Goal: Book appointment/travel/reservation

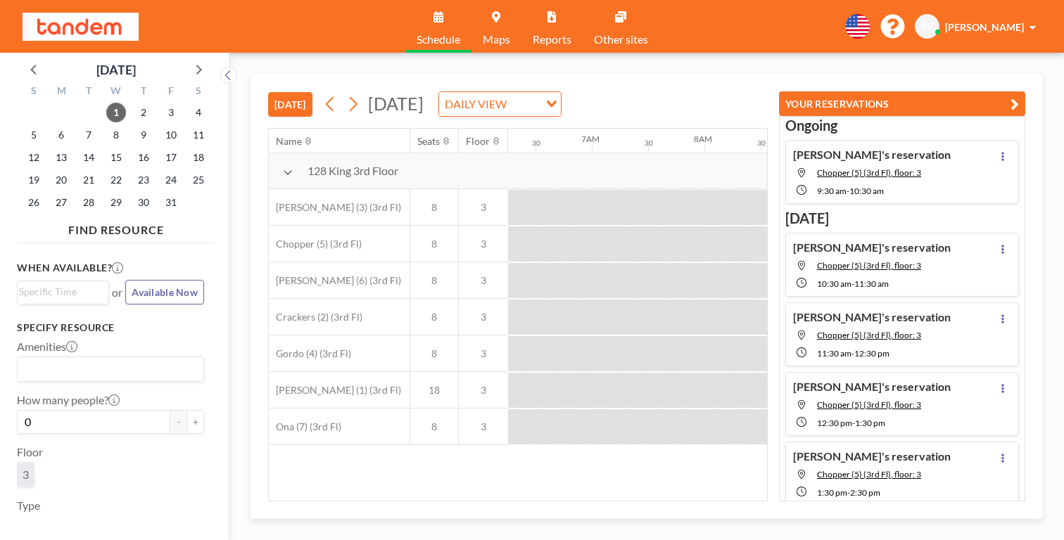
scroll to position [0, 730]
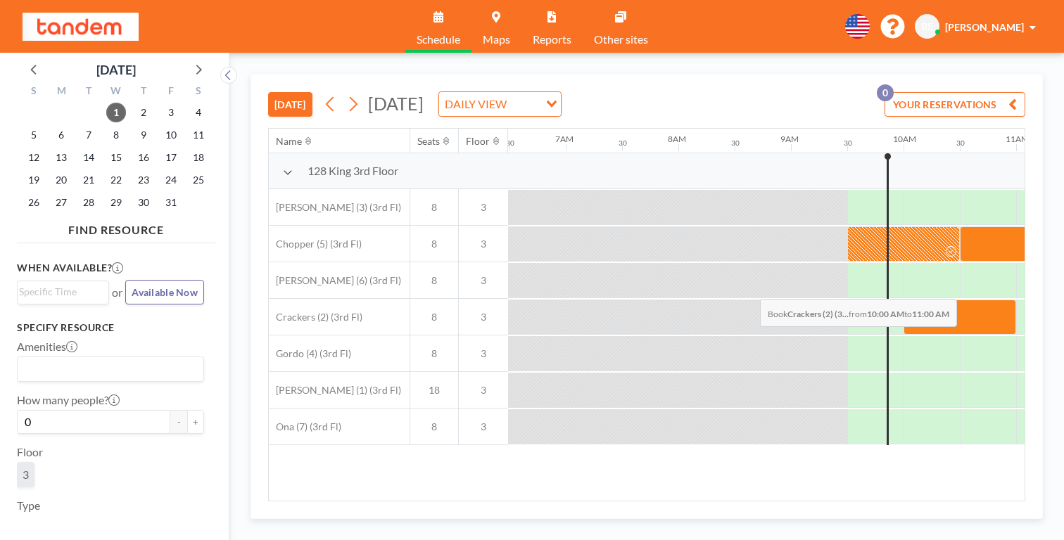
drag, startPoint x: 620, startPoint y: 267, endPoint x: 756, endPoint y: 266, distance: 135.8
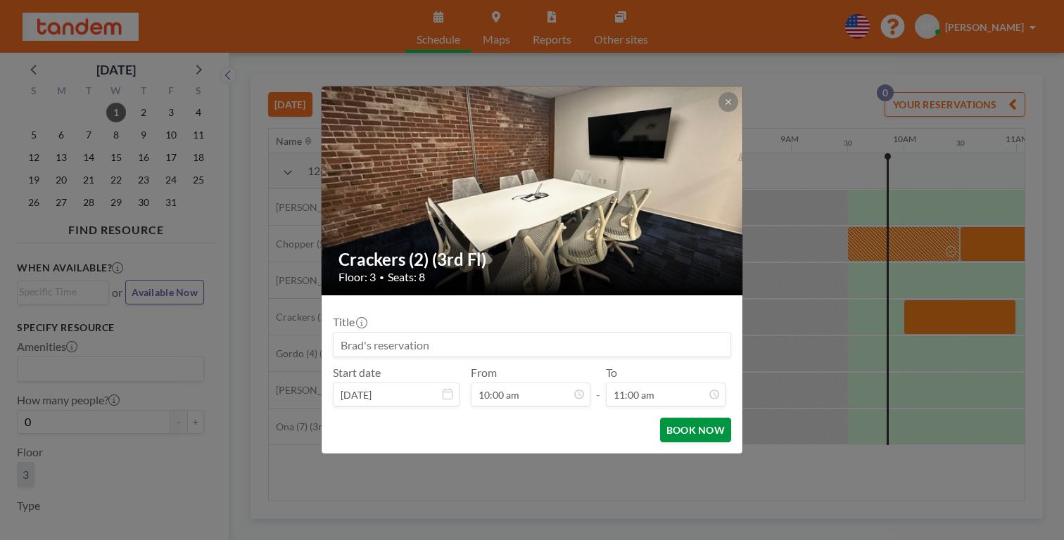
scroll to position [494, 0]
click at [660, 418] on button "BOOK NOW" at bounding box center [695, 430] width 71 height 25
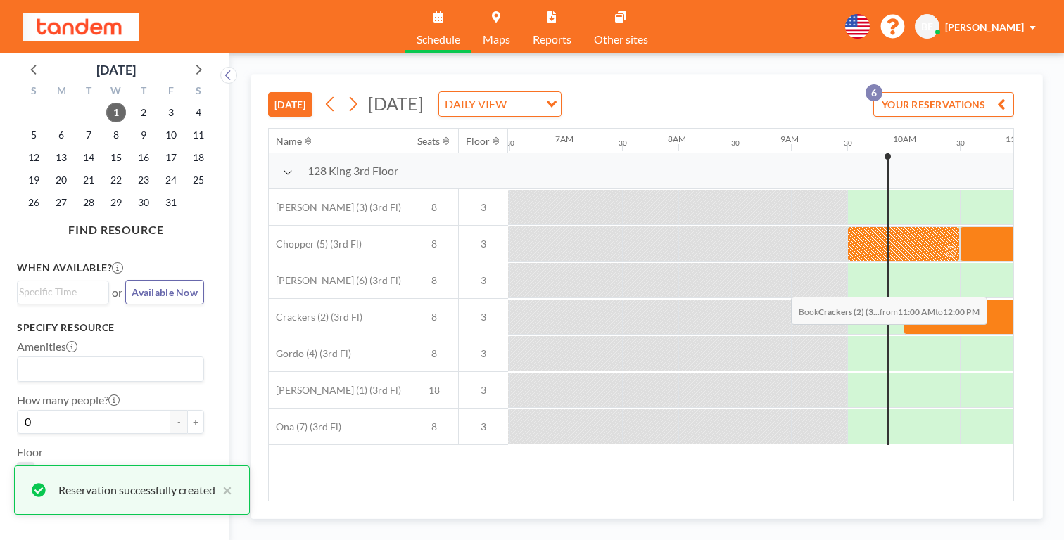
drag, startPoint x: 702, startPoint y: 260, endPoint x: 780, endPoint y: 263, distance: 78.9
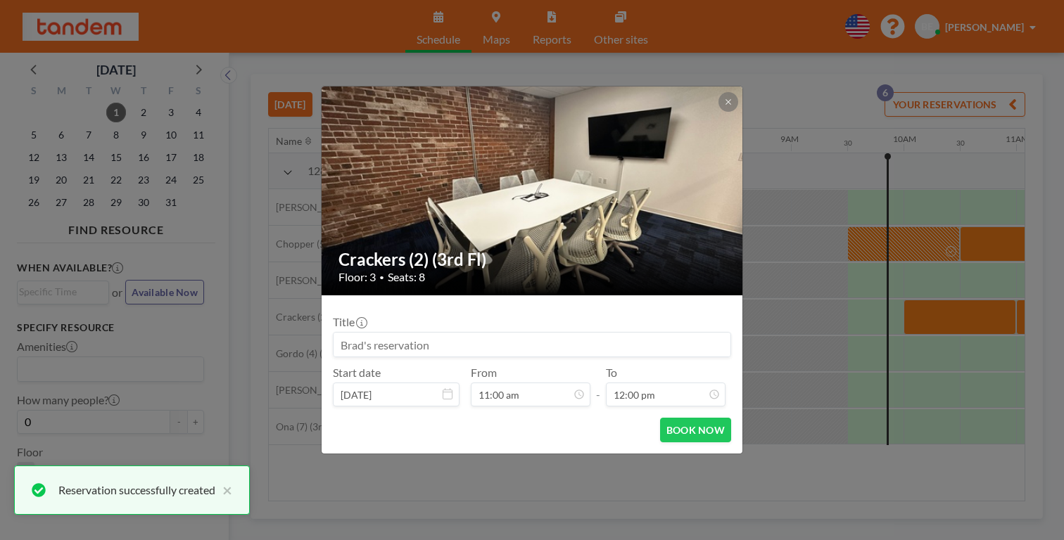
scroll to position [539, 0]
click at [660, 418] on button "BOOK NOW" at bounding box center [695, 430] width 71 height 25
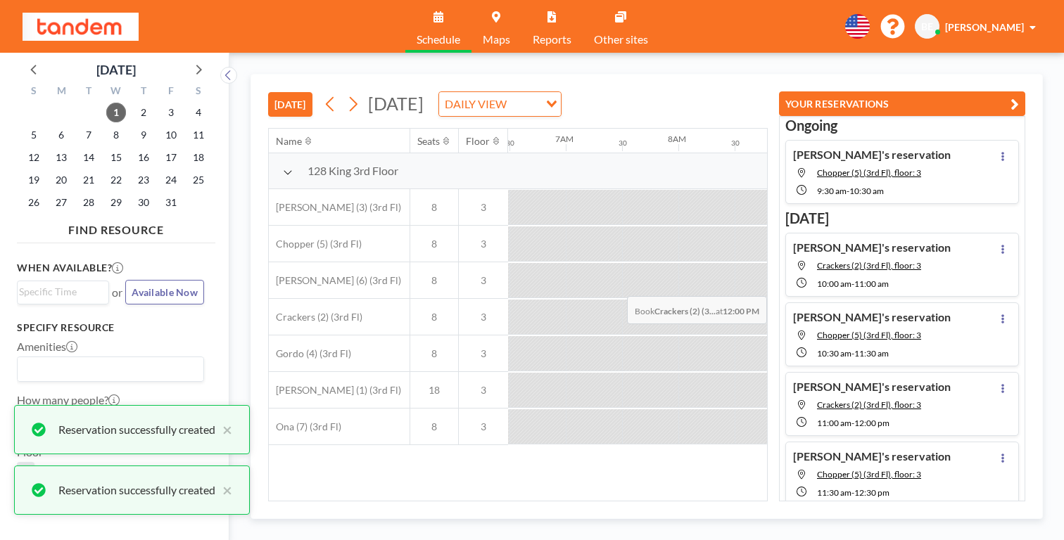
scroll to position [22, 0]
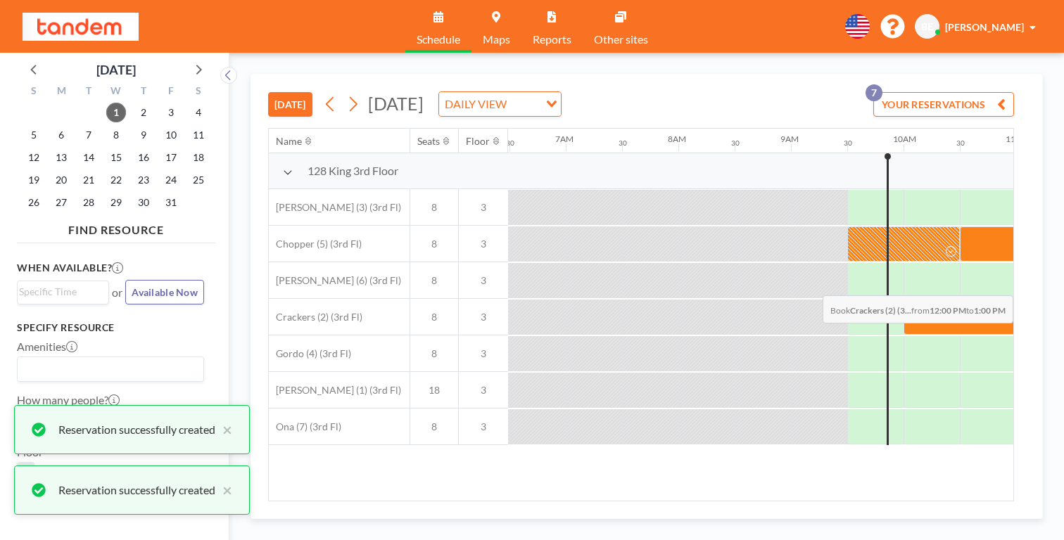
drag, startPoint x: 800, startPoint y: 262, endPoint x: 854, endPoint y: 262, distance: 54.2
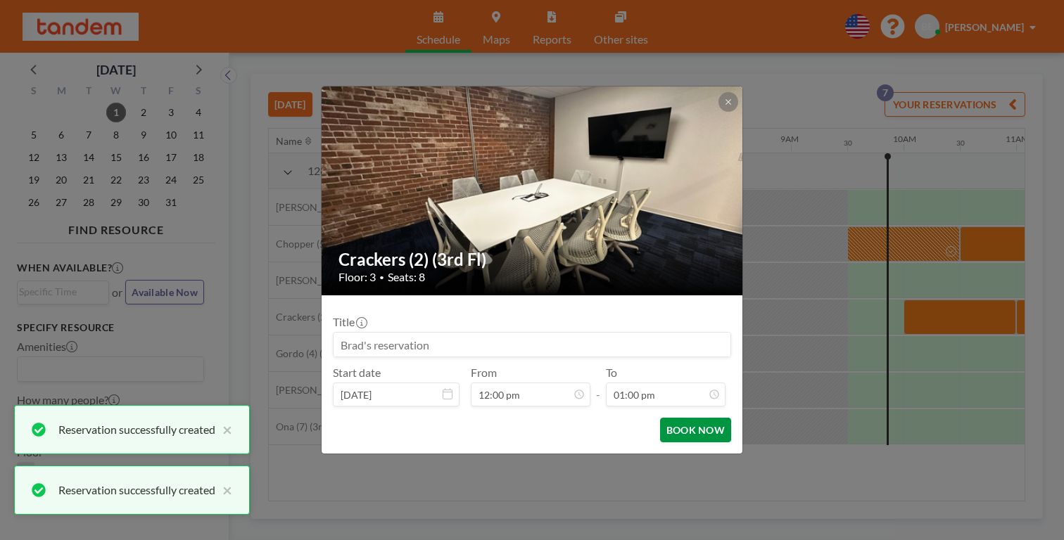
click at [660, 418] on button "BOOK NOW" at bounding box center [695, 430] width 71 height 25
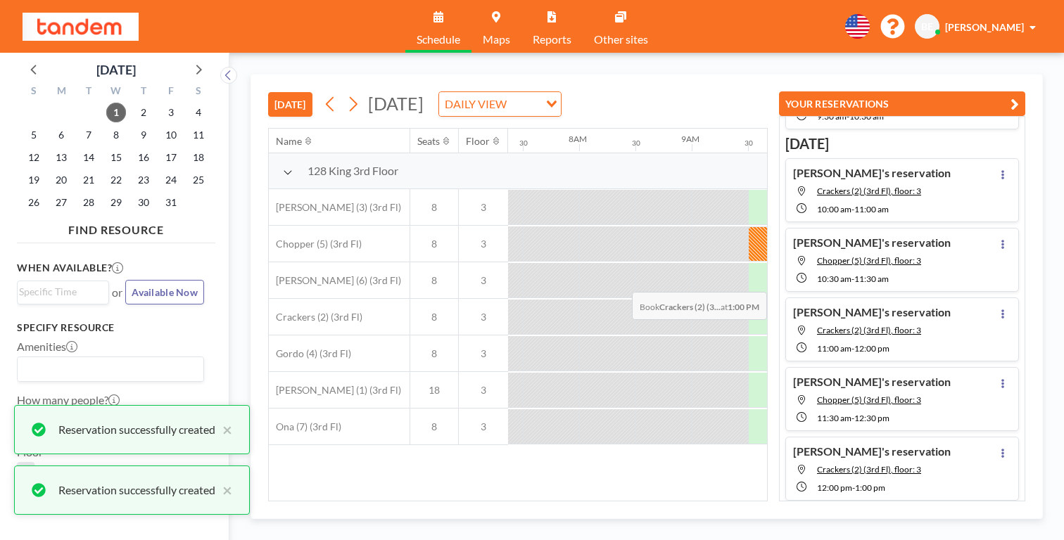
scroll to position [78, 0]
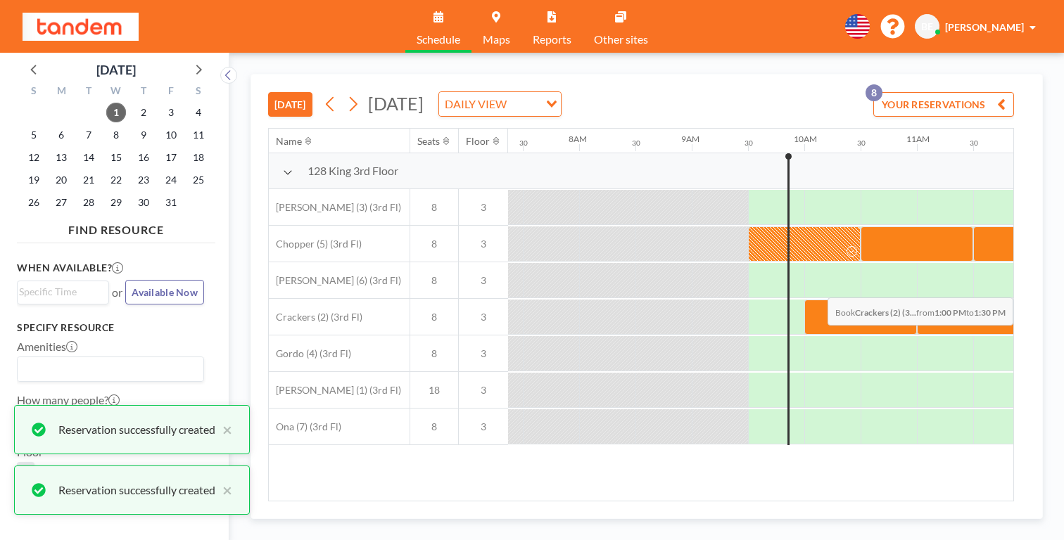
drag, startPoint x: 787, startPoint y: 265, endPoint x: 868, endPoint y: 260, distance: 80.4
click at [868, 299] on div at bounding box center [1029, 317] width 2702 height 37
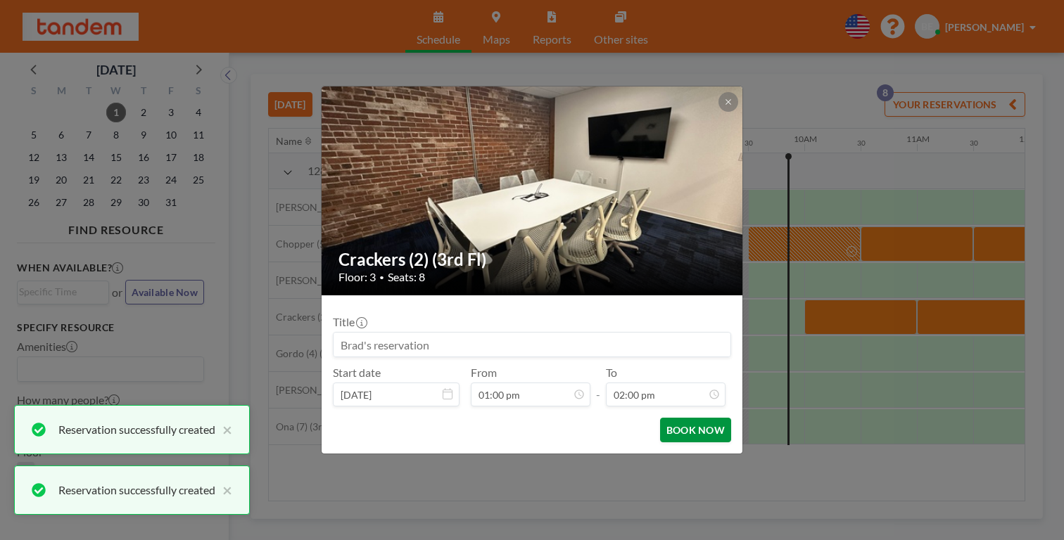
scroll to position [629, 0]
click at [664, 418] on button "BOOK NOW" at bounding box center [695, 430] width 71 height 25
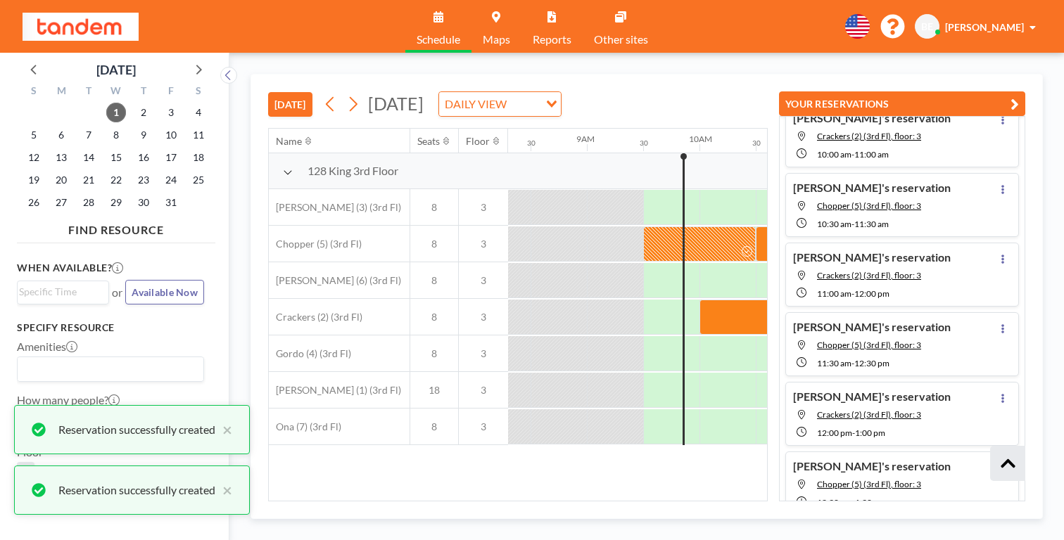
scroll to position [135, 0]
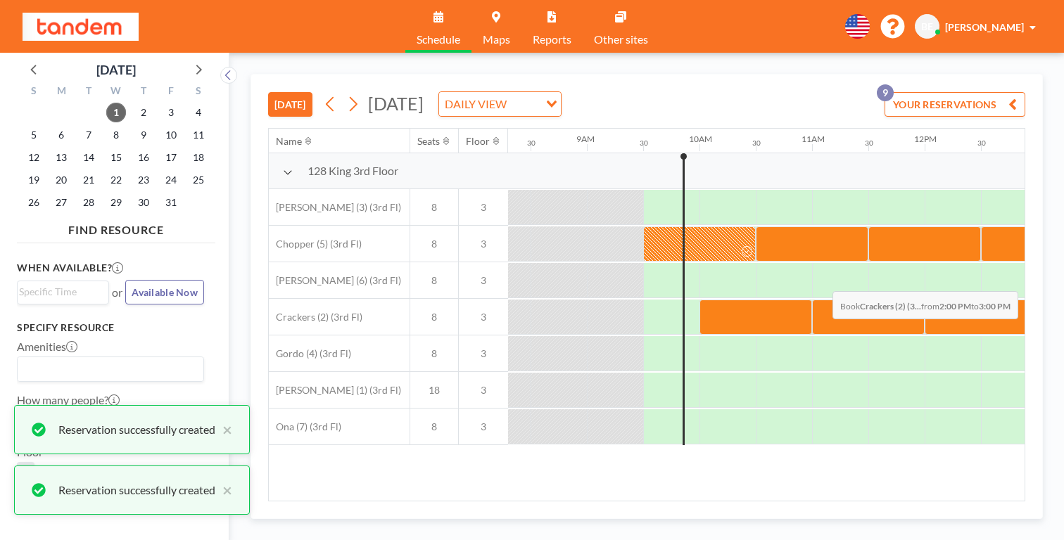
drag, startPoint x: 783, startPoint y: 260, endPoint x: 834, endPoint y: 257, distance: 51.4
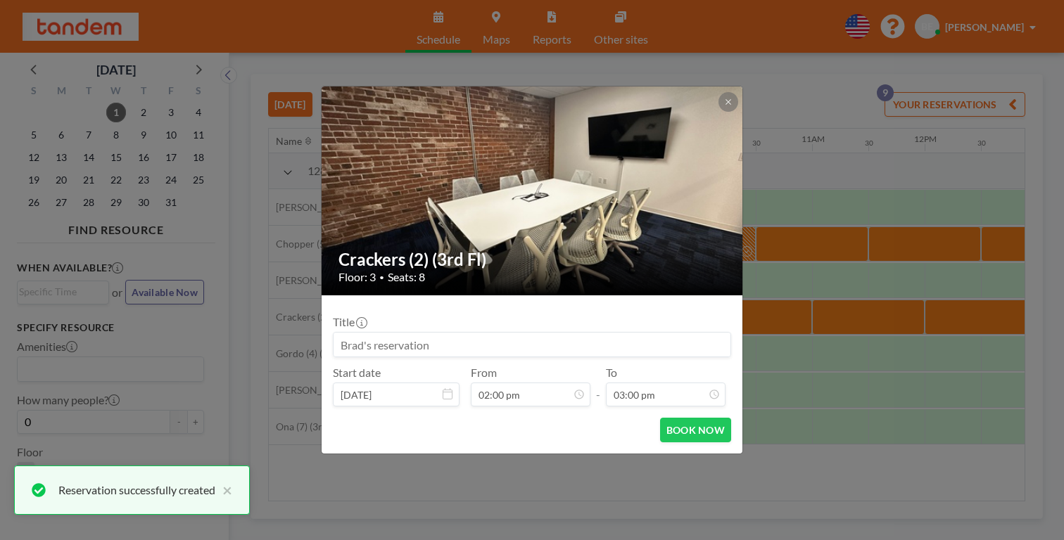
scroll to position [674, 0]
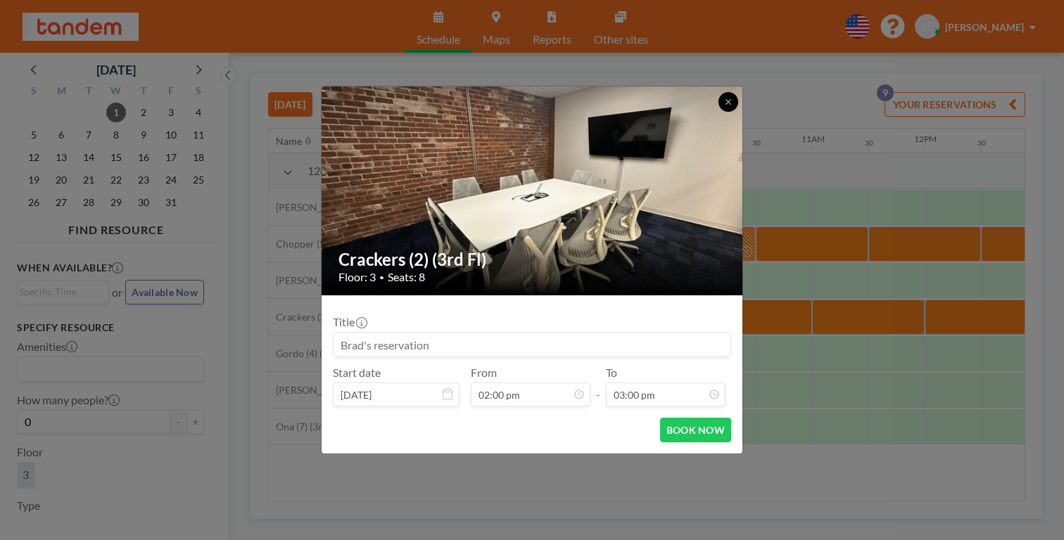
click at [726, 104] on icon at bounding box center [728, 101] width 5 height 5
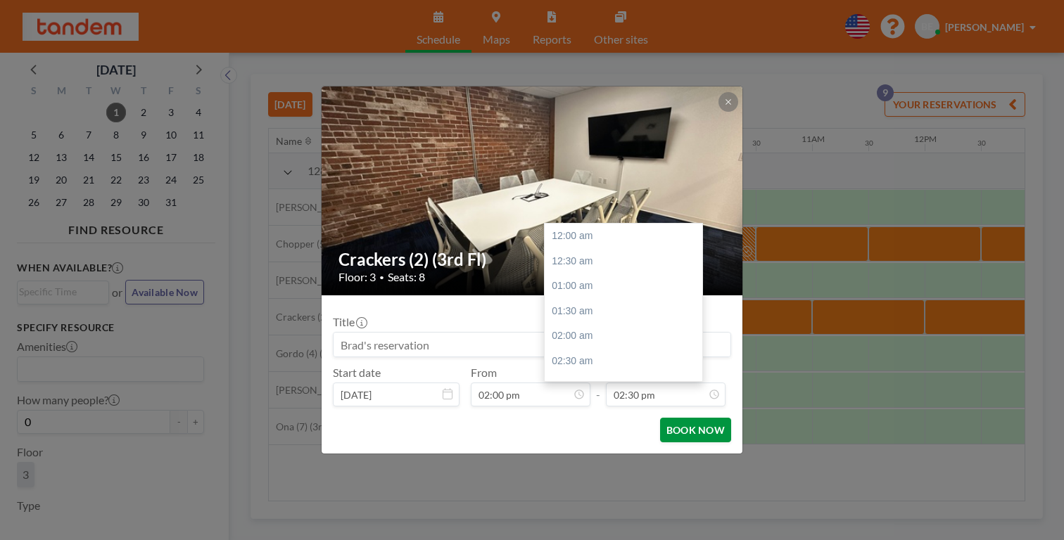
scroll to position [652, 0]
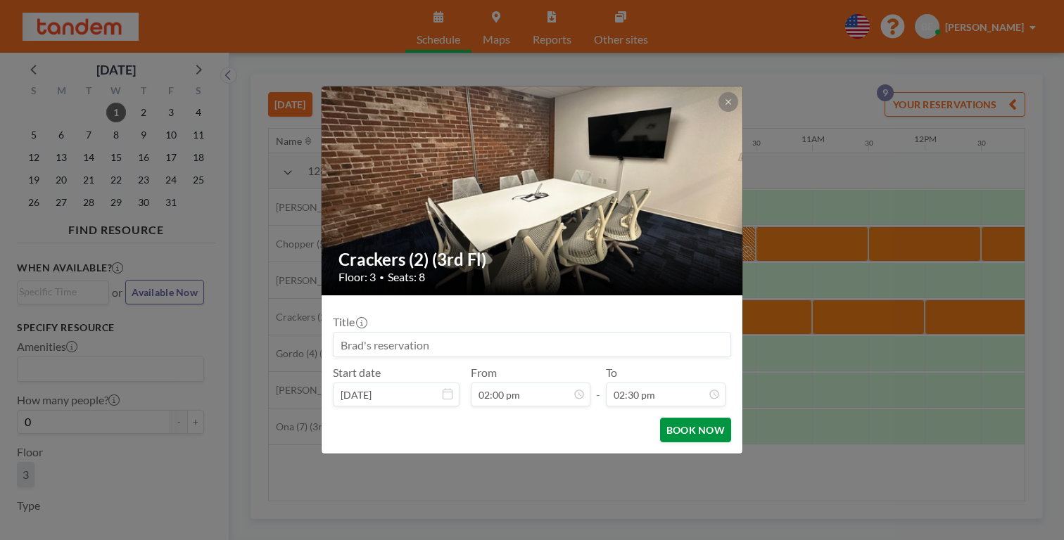
click at [662, 418] on button "BOOK NOW" at bounding box center [695, 430] width 71 height 25
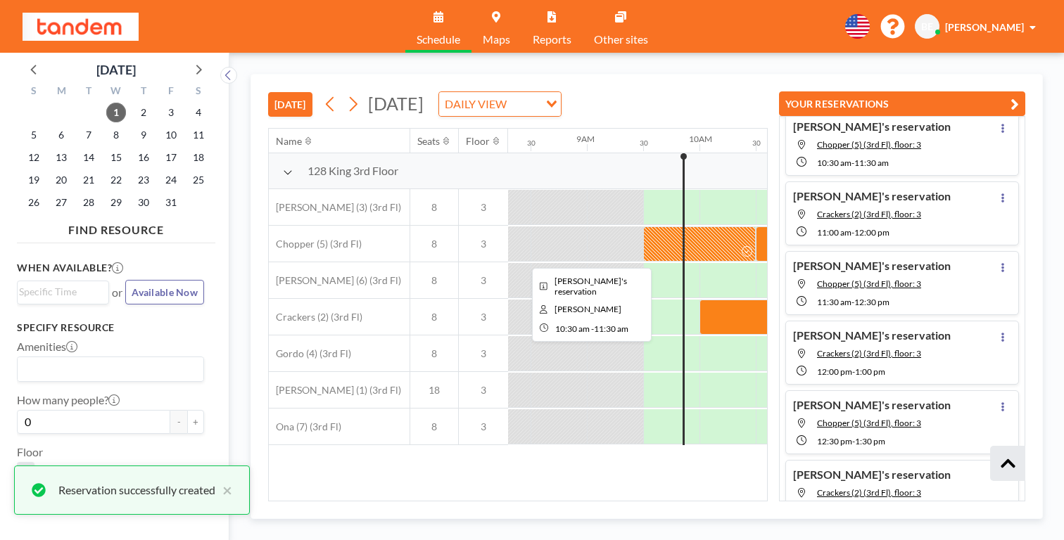
scroll to position [192, 0]
click at [756, 227] on div at bounding box center [812, 244] width 113 height 35
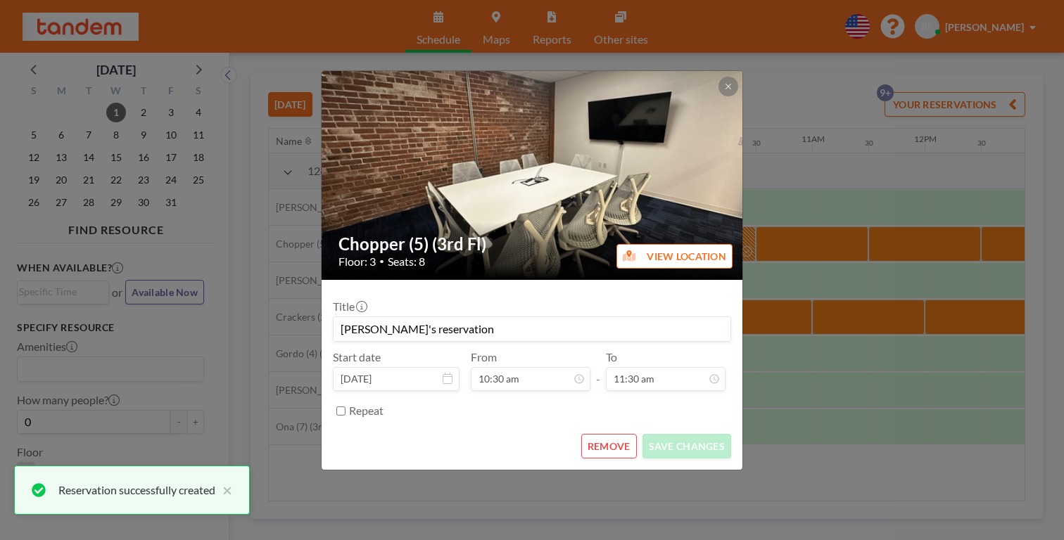
click at [590, 434] on button "REMOVE" at bounding box center [609, 446] width 56 height 25
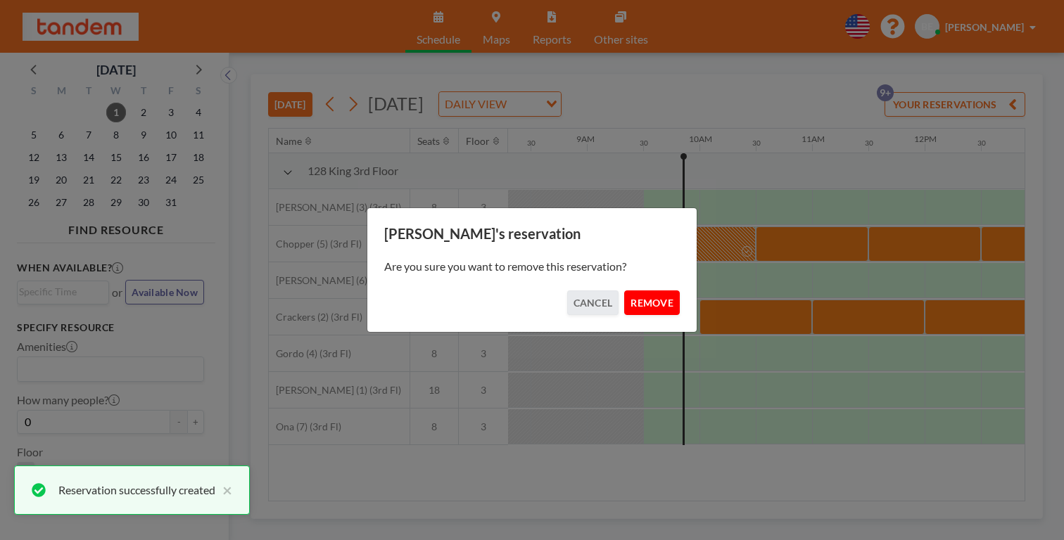
click at [644, 302] on button "REMOVE" at bounding box center [652, 303] width 56 height 25
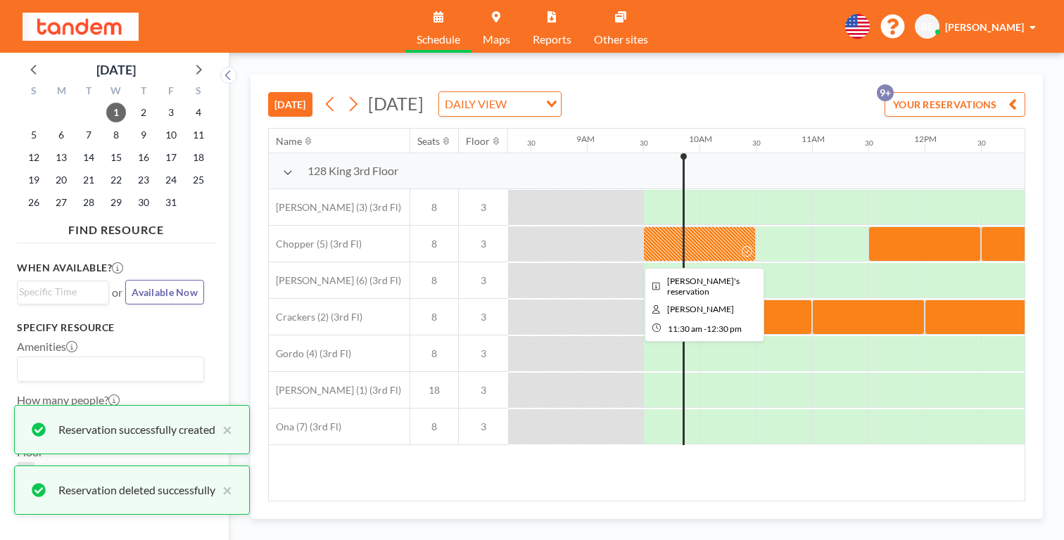
click at [868, 227] on div at bounding box center [924, 244] width 113 height 35
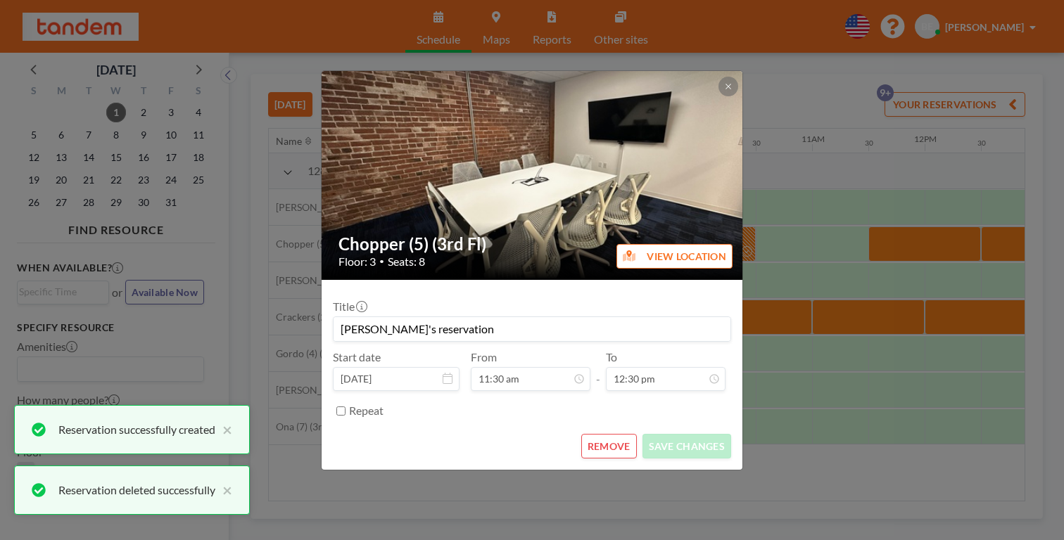
scroll to position [562, 0]
click at [600, 434] on button "REMOVE" at bounding box center [609, 446] width 56 height 25
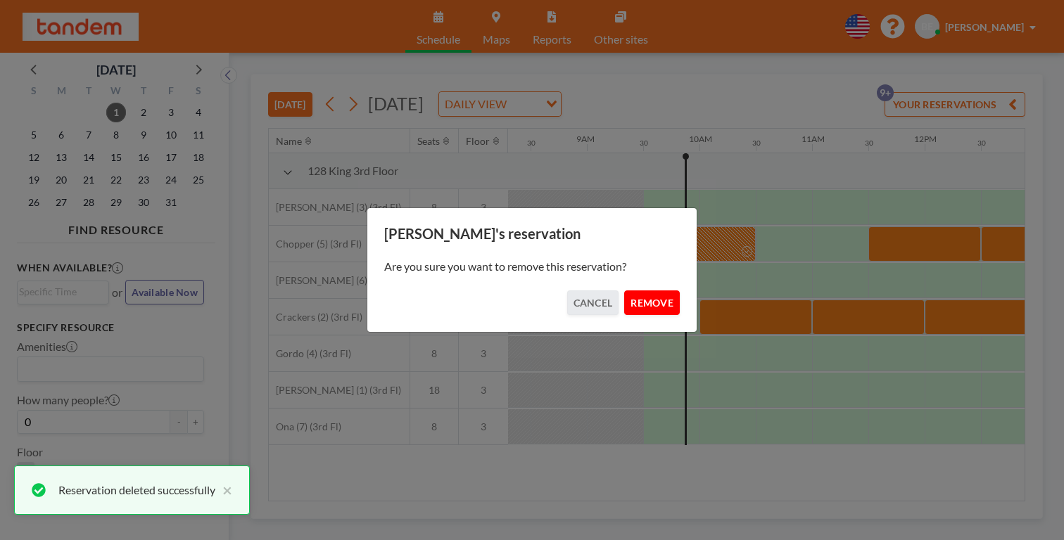
click at [635, 301] on button "REMOVE" at bounding box center [652, 303] width 56 height 25
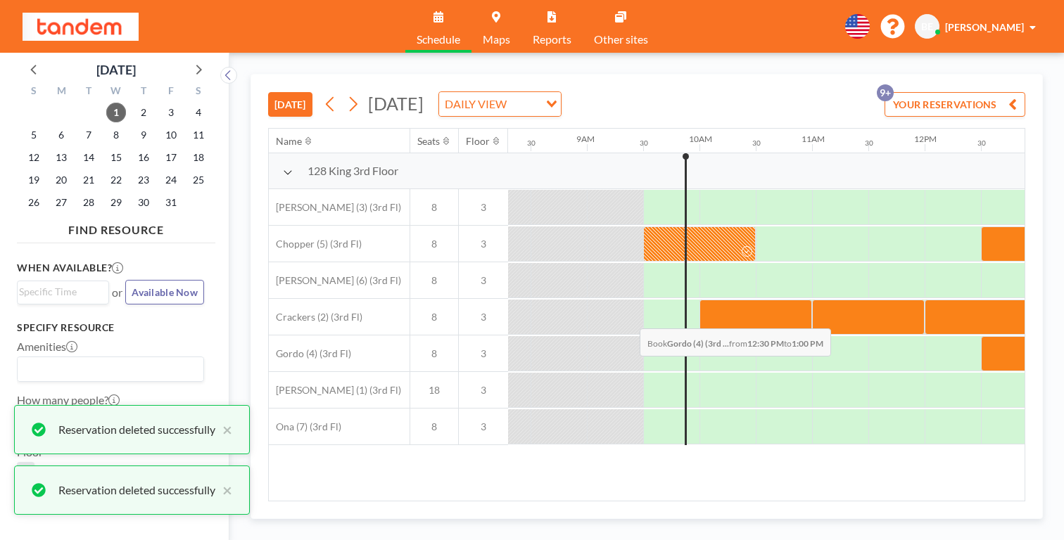
click at [981, 336] on div at bounding box center [1009, 353] width 56 height 35
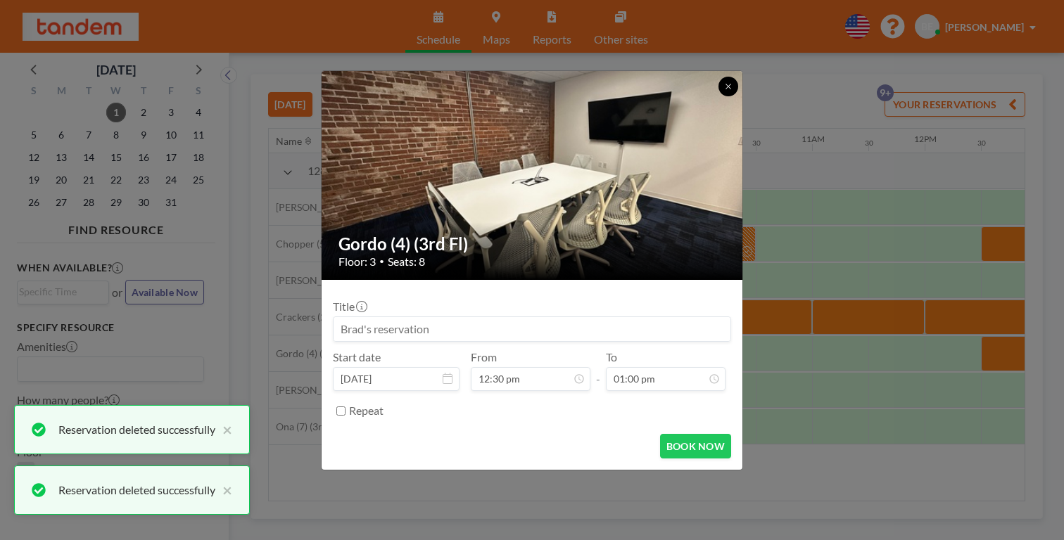
click at [718, 96] on button at bounding box center [728, 87] width 20 height 20
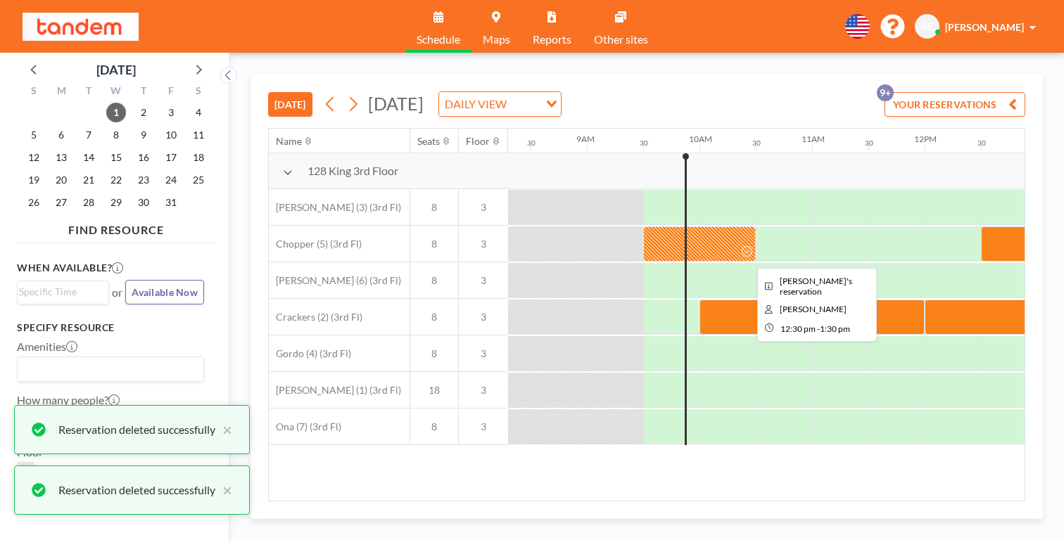
click at [981, 227] on div at bounding box center [1037, 244] width 113 height 35
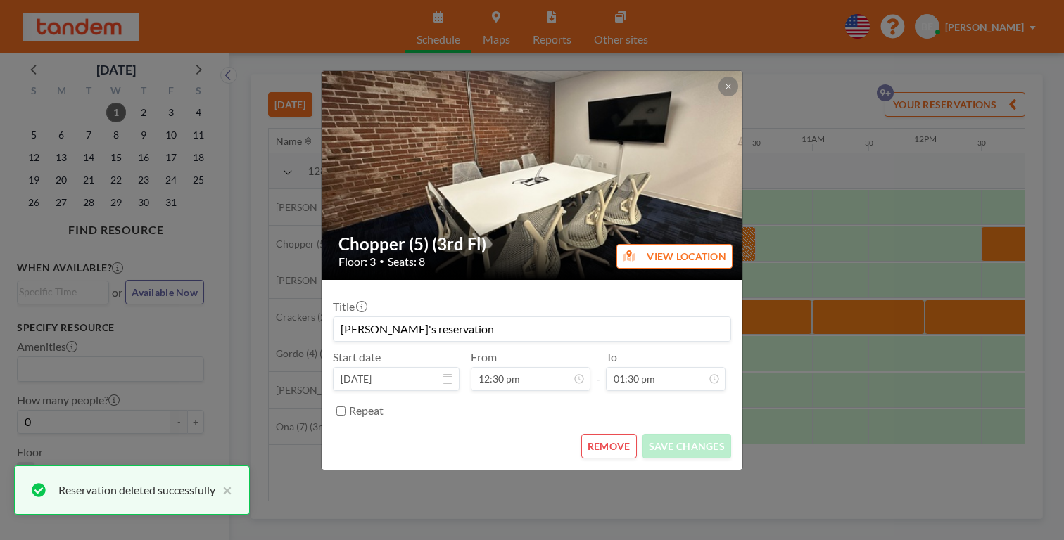
scroll to position [607, 0]
click at [599, 434] on button "REMOVE" at bounding box center [609, 446] width 56 height 25
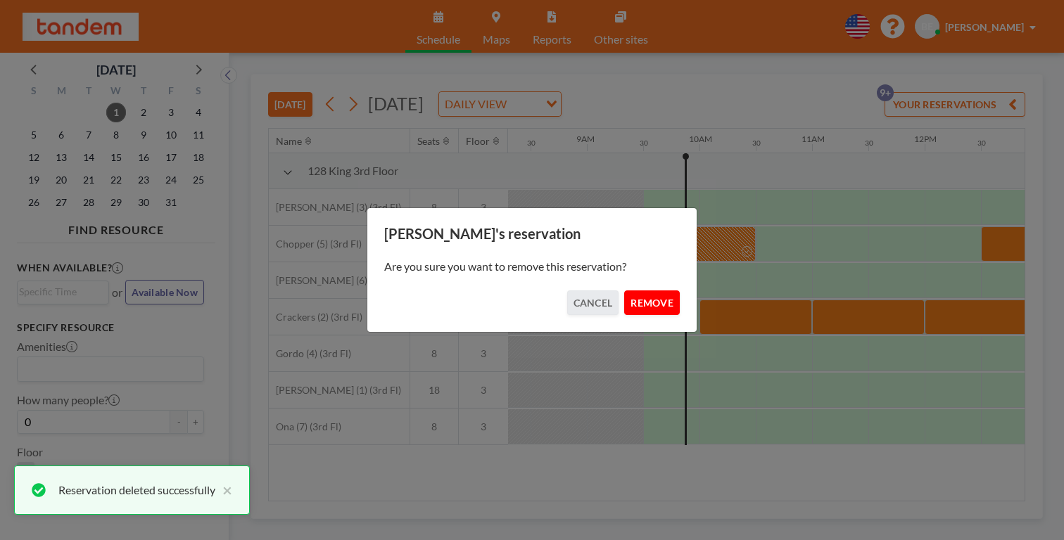
click at [633, 298] on button "REMOVE" at bounding box center [652, 303] width 56 height 25
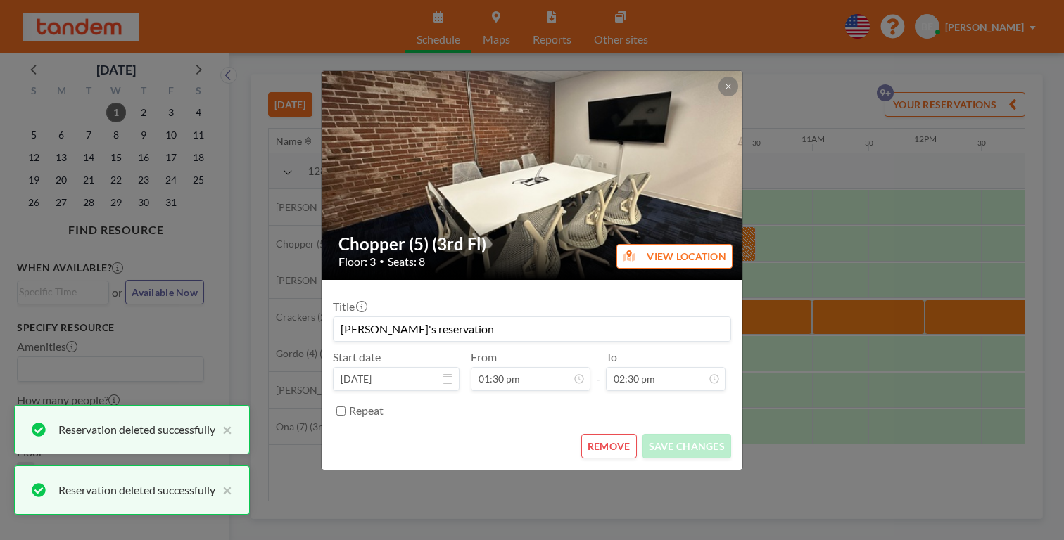
scroll to position [652, 0]
click at [583, 434] on button "REMOVE" at bounding box center [609, 446] width 56 height 25
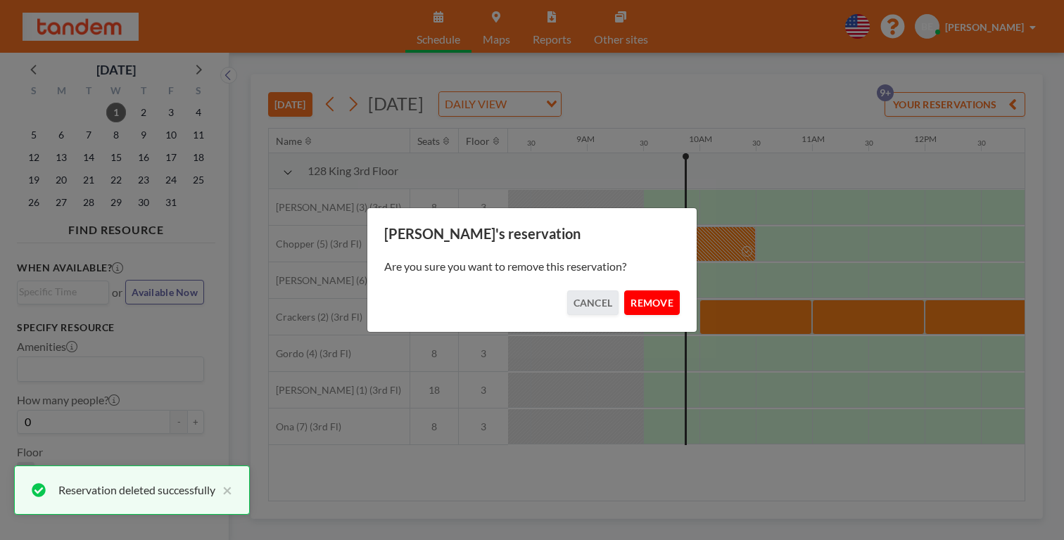
click at [633, 295] on button "REMOVE" at bounding box center [652, 303] width 56 height 25
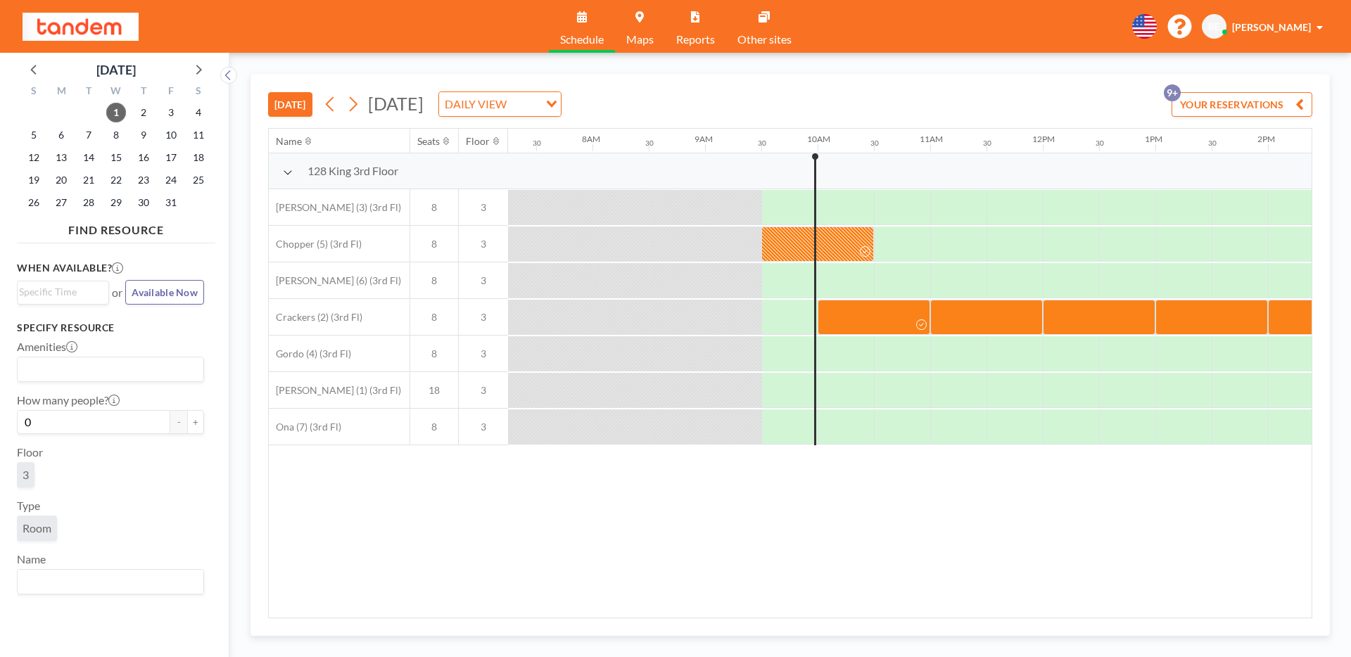
scroll to position [0, 816]
